Goal: Transaction & Acquisition: Purchase product/service

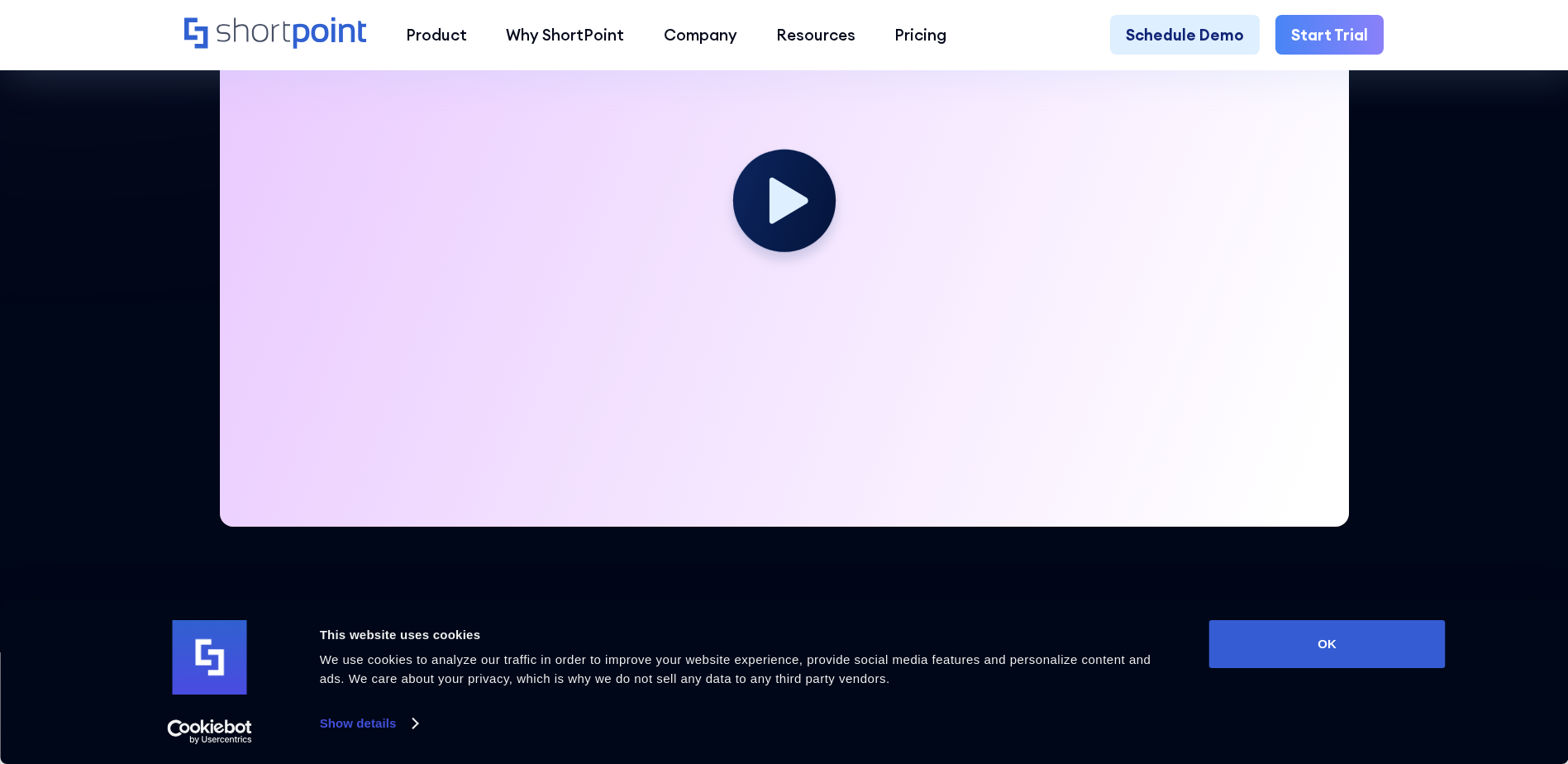
scroll to position [744, 0]
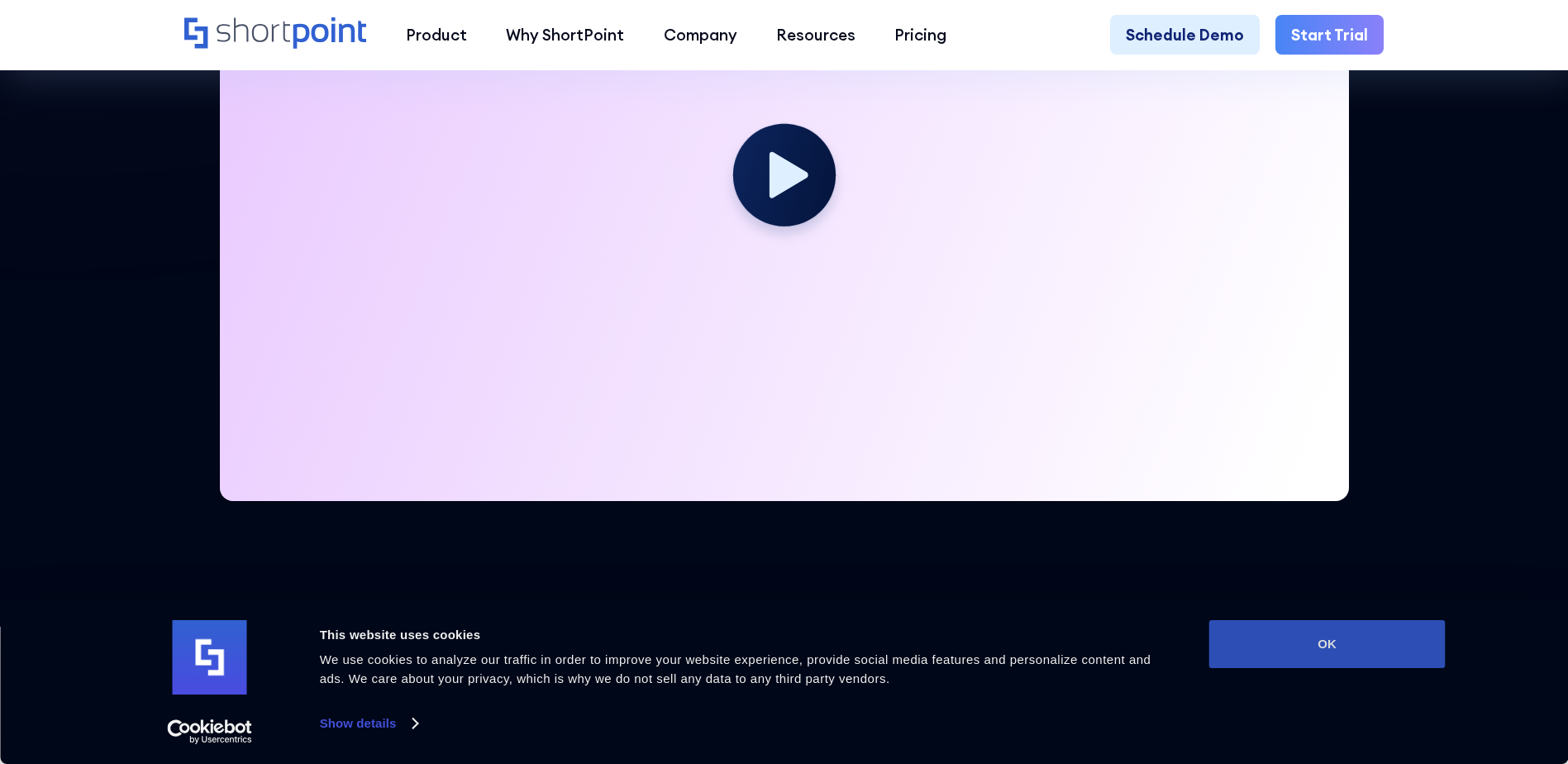
click at [1276, 649] on button "OK" at bounding box center [1327, 644] width 236 height 48
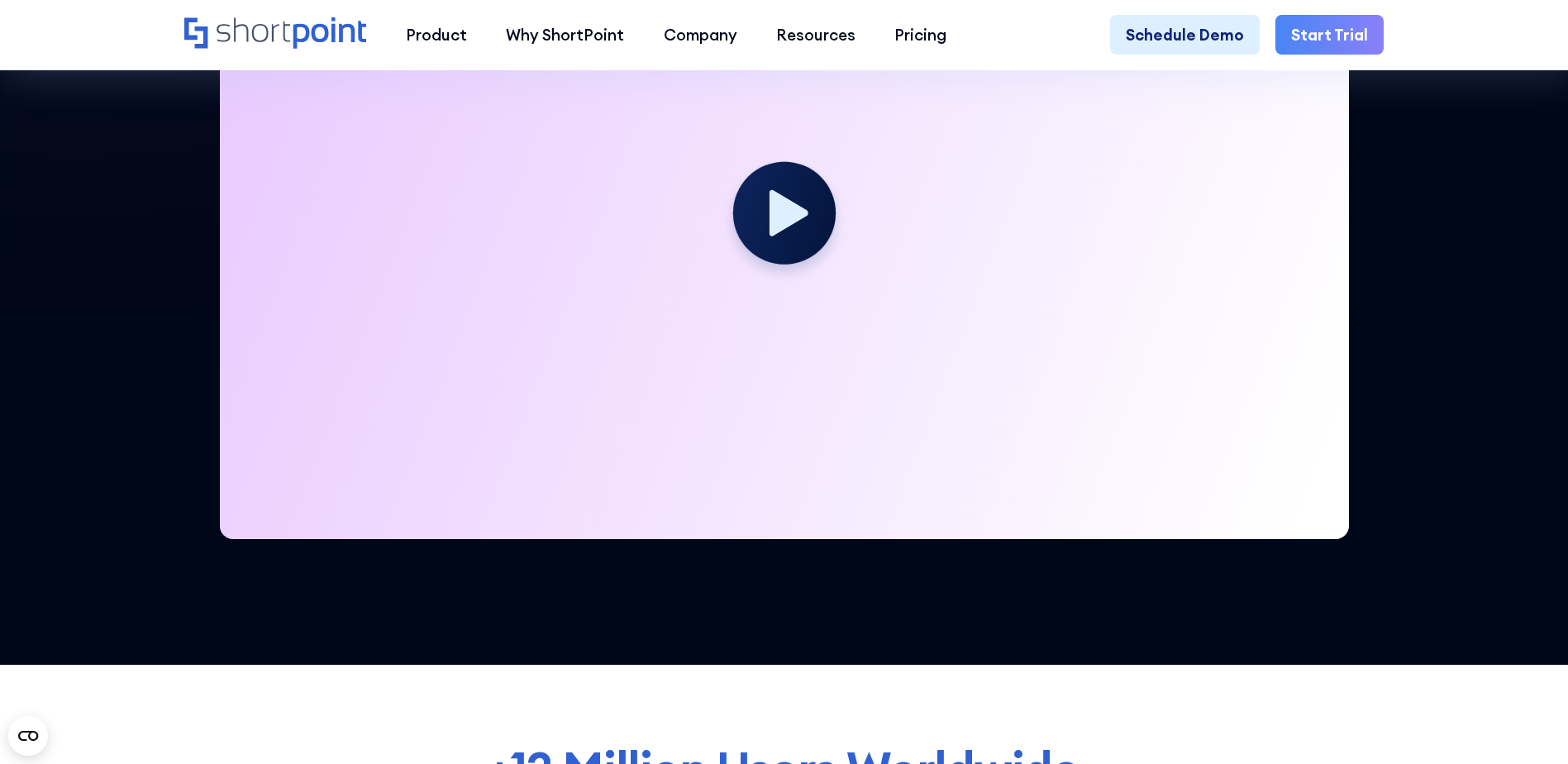
scroll to position [496, 0]
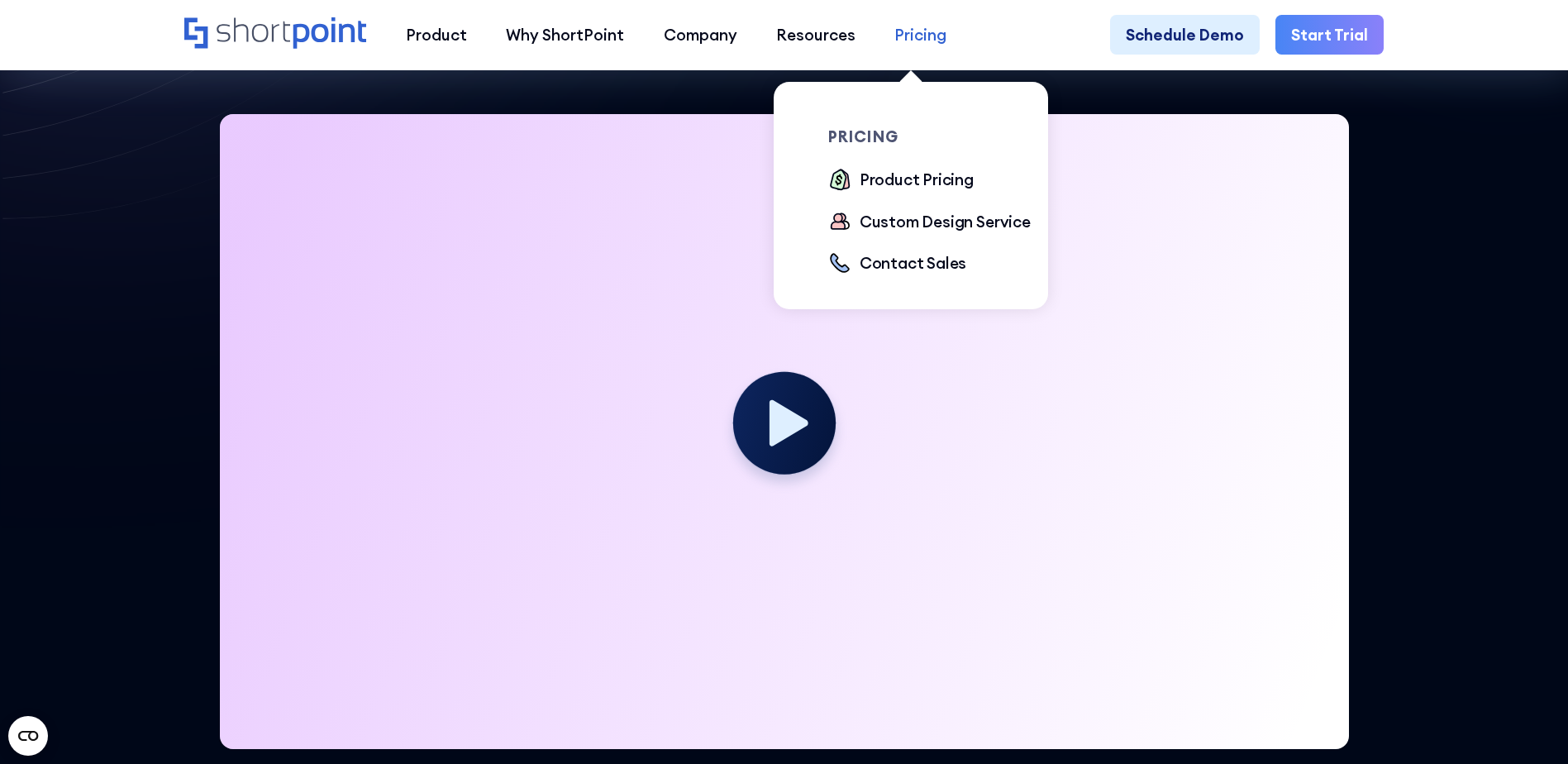
click at [903, 49] on link "Pricing" at bounding box center [921, 33] width 91 height 39
click at [911, 185] on div "Product Pricing" at bounding box center [916, 179] width 114 height 24
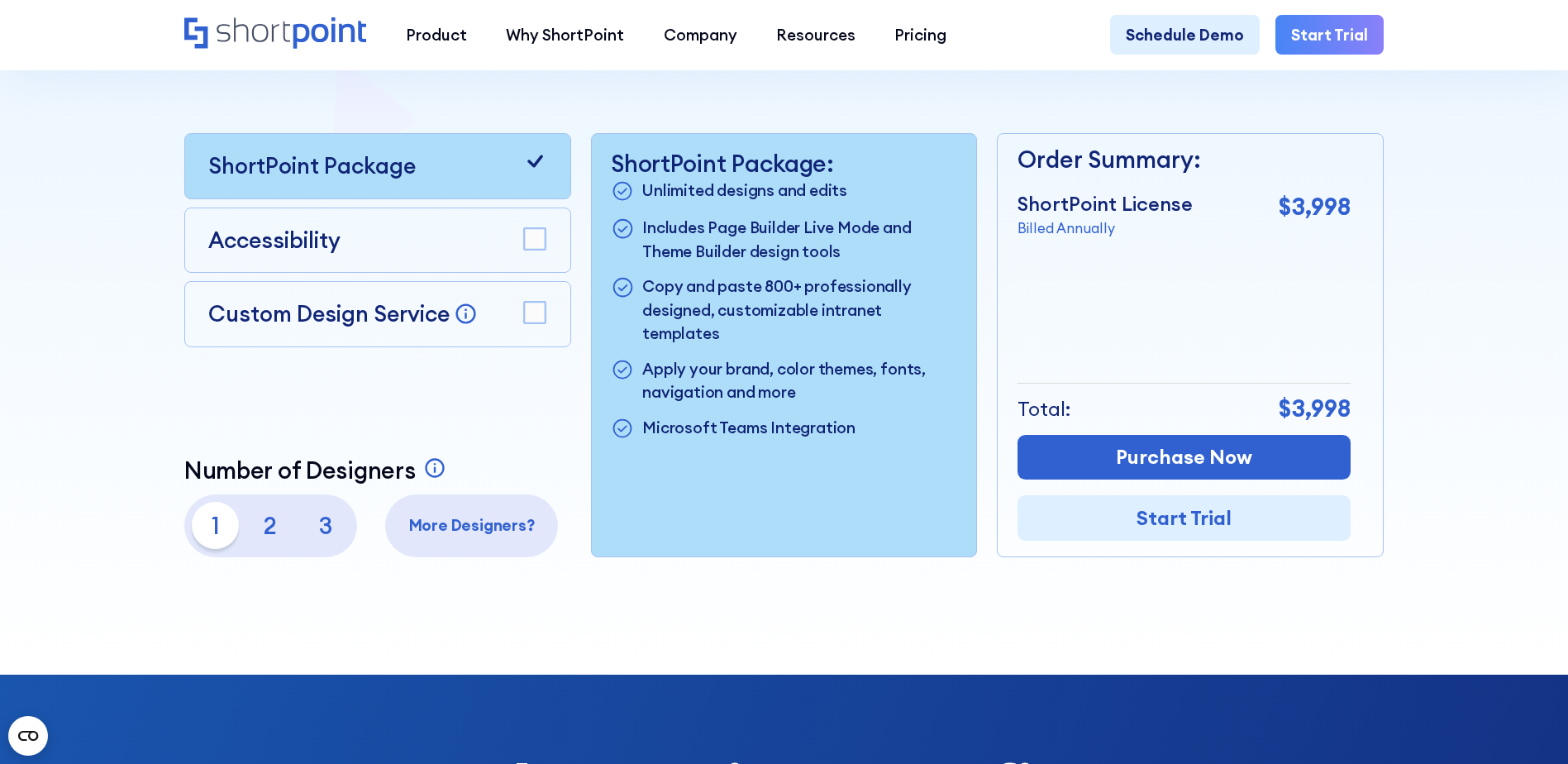
scroll to position [496, 0]
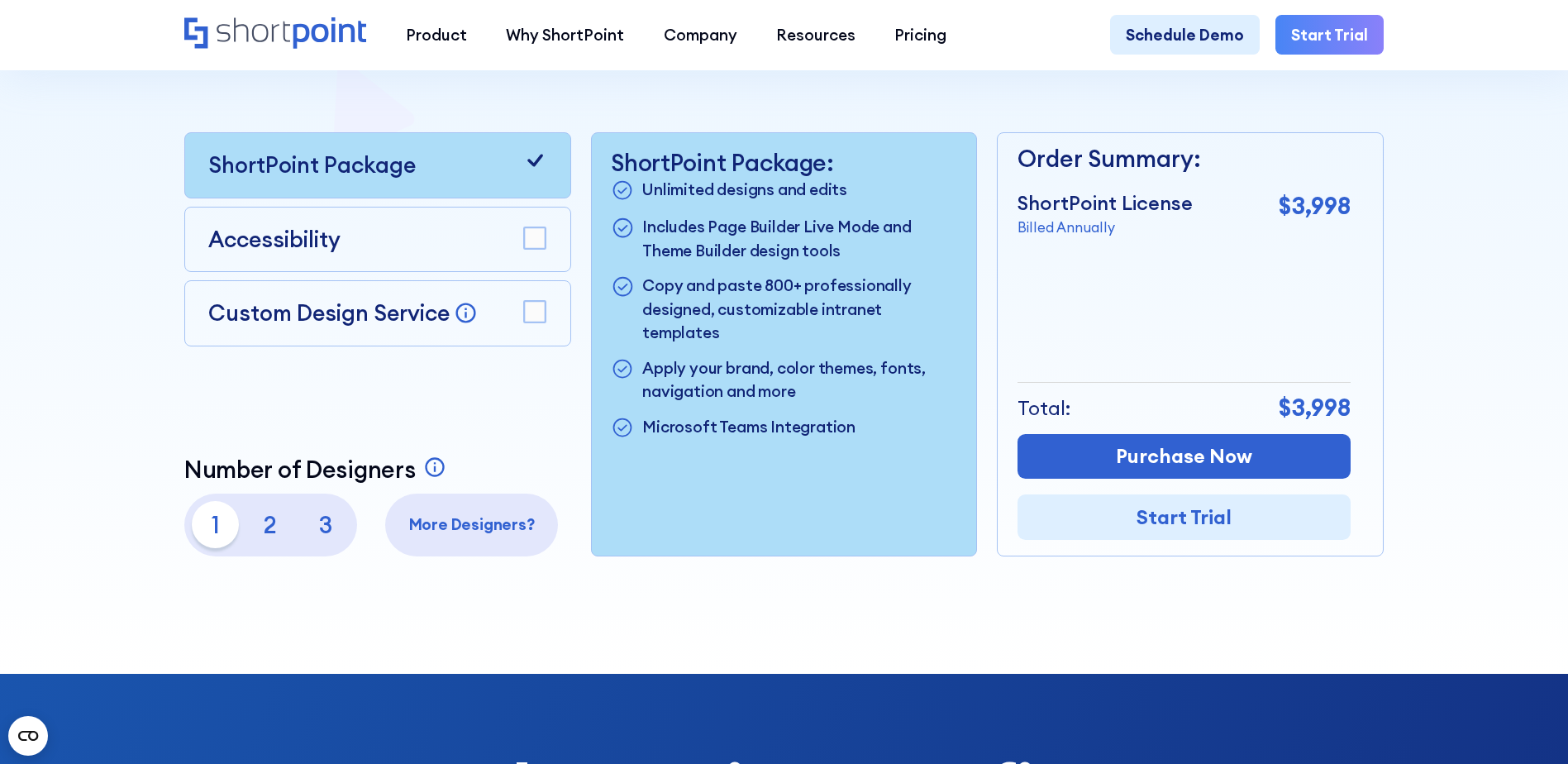
click at [490, 241] on div "Accessibility" at bounding box center [377, 239] width 338 height 33
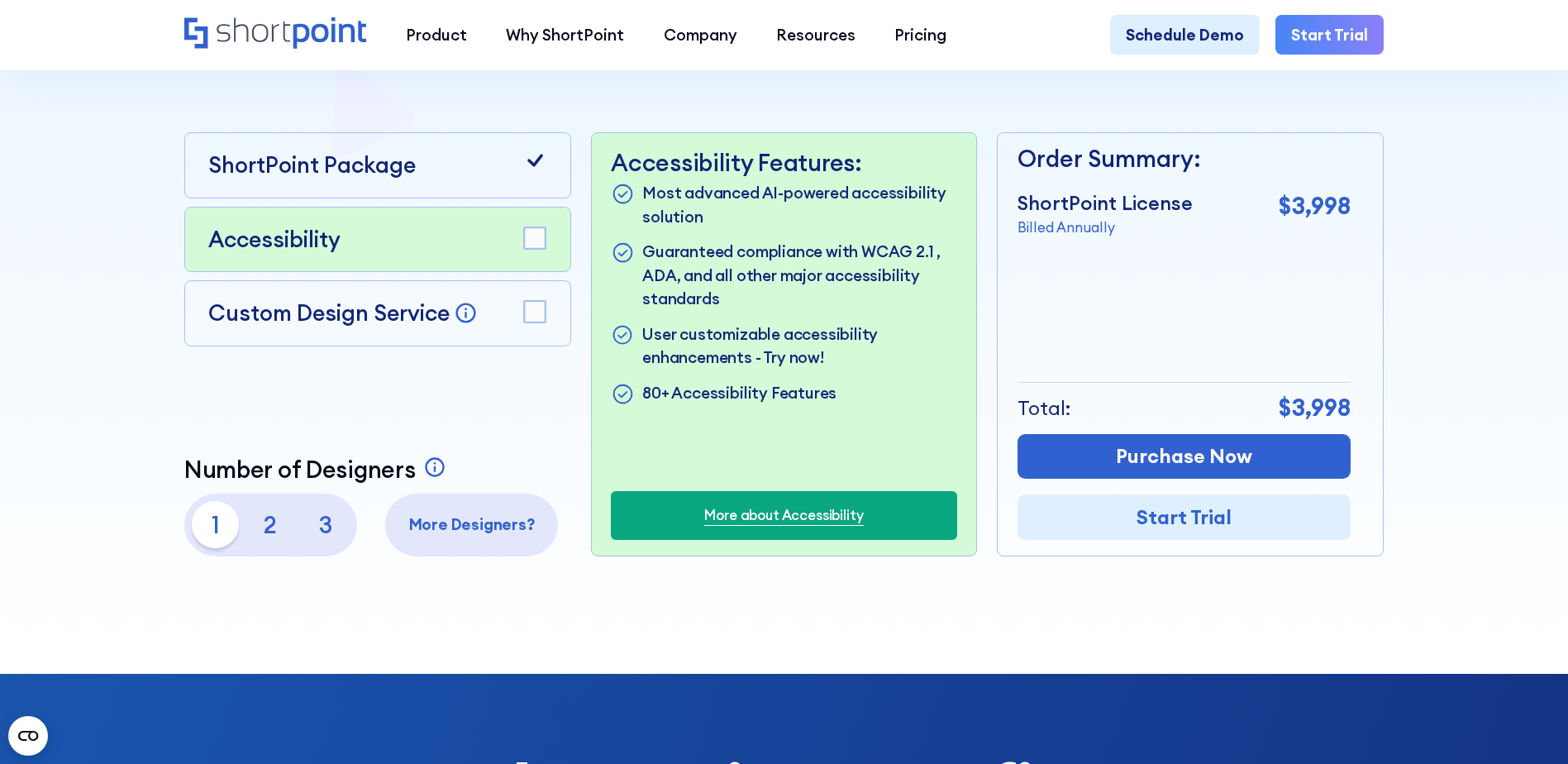
click at [485, 322] on div "Custom Design Service Bring your dream design to life with our Custom Design Se…" at bounding box center [377, 313] width 338 height 33
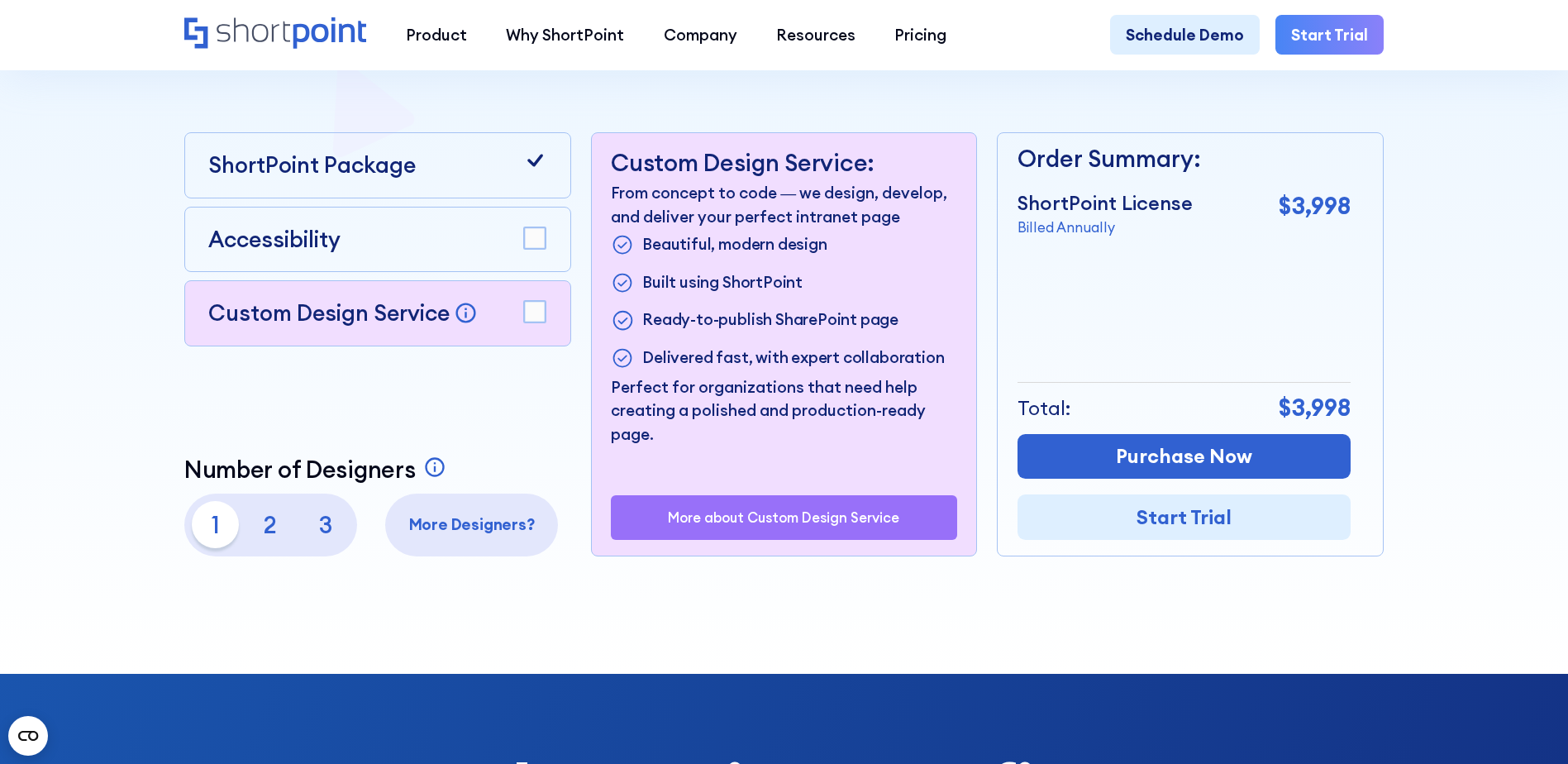
click at [1096, 233] on p "Billed Annually" at bounding box center [1105, 227] width 176 height 21
click at [1170, 168] on p "Order Summary:" at bounding box center [1184, 158] width 333 height 35
click at [1148, 361] on div "Order Summary: ShortPoint License Billed Annually $3,998 + Custom Design Servic…" at bounding box center [1184, 344] width 333 height 422
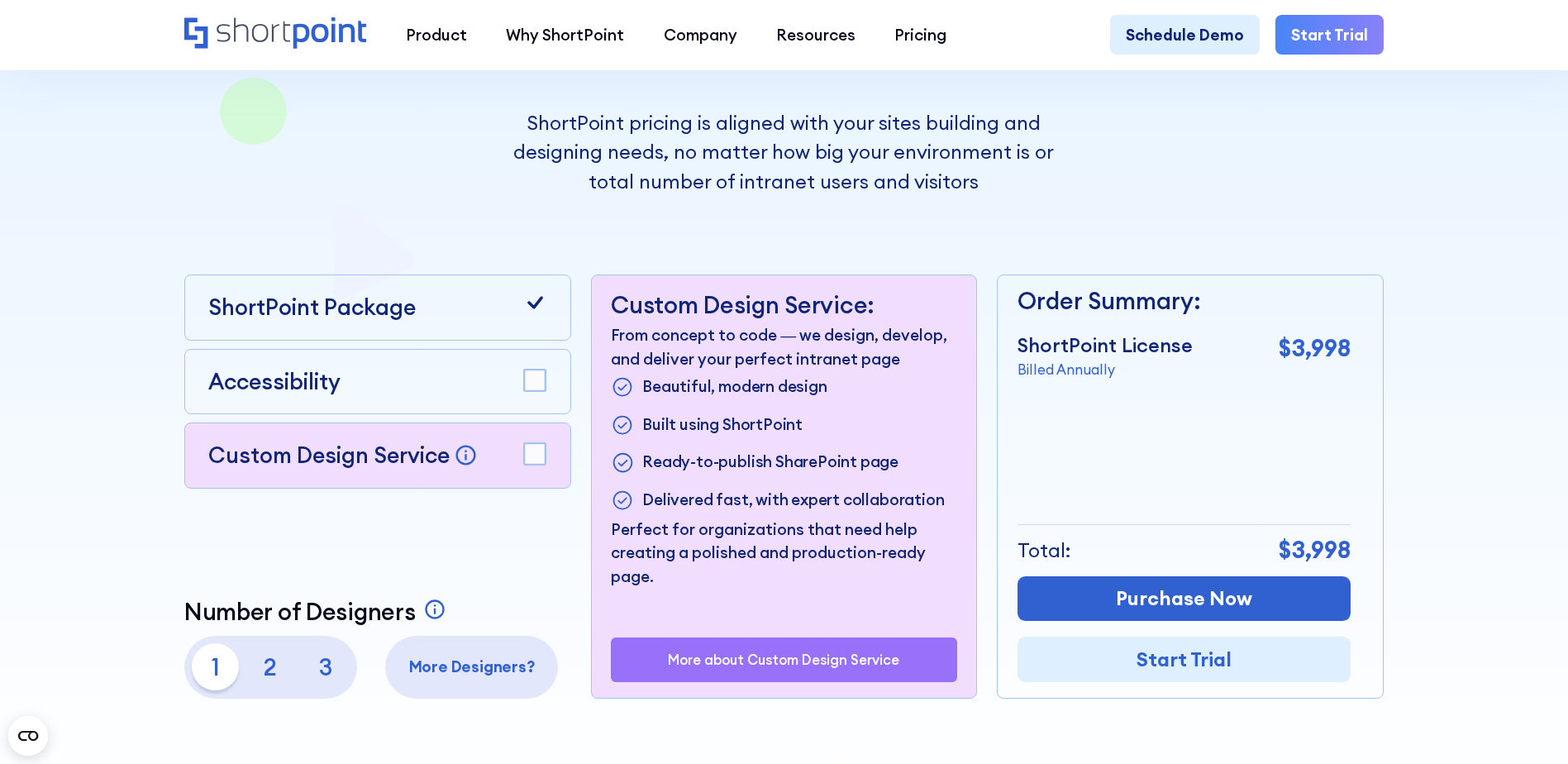
scroll to position [0, 0]
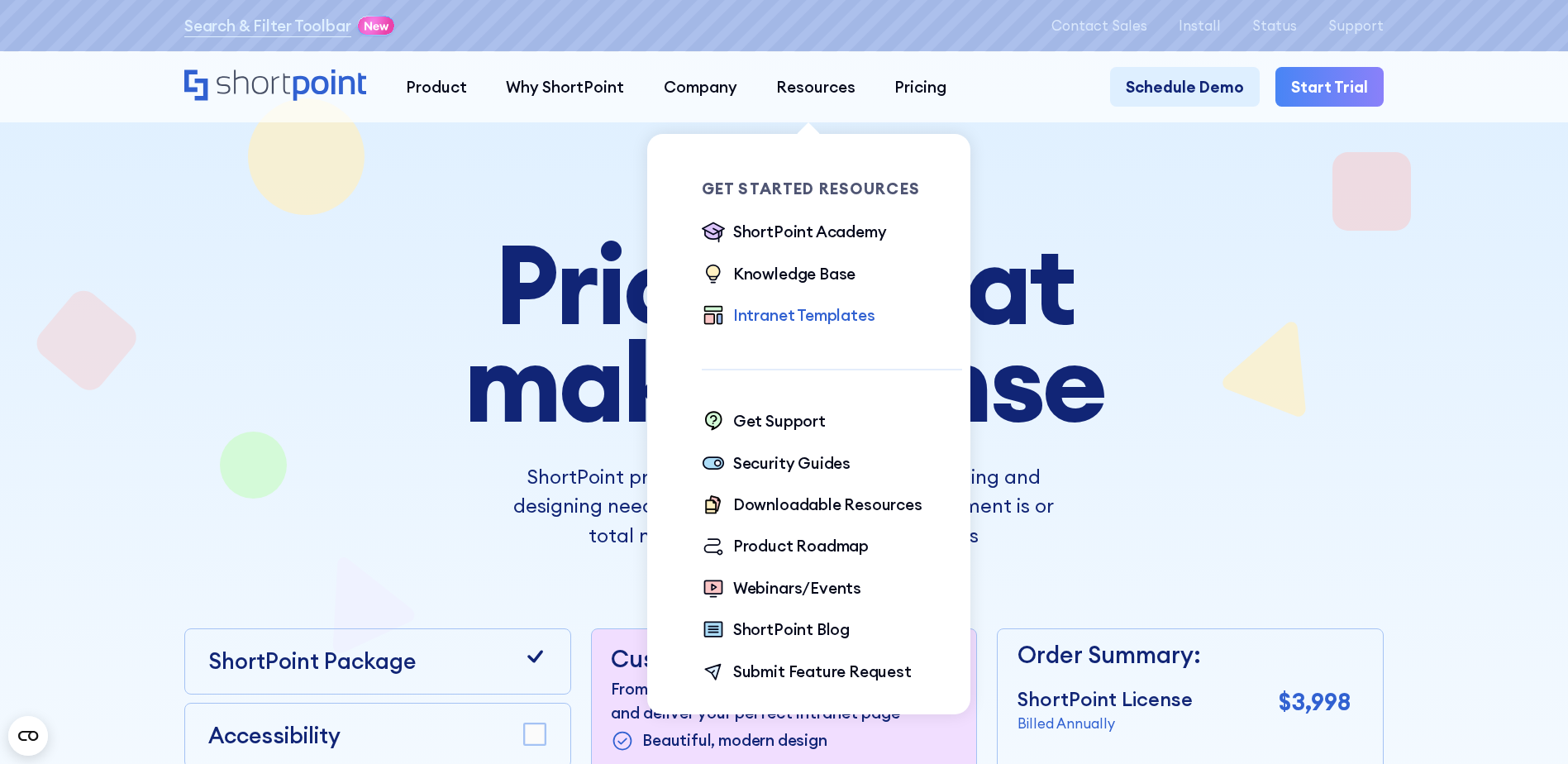
click at [835, 318] on div "Intranet Templates" at bounding box center [804, 315] width 142 height 24
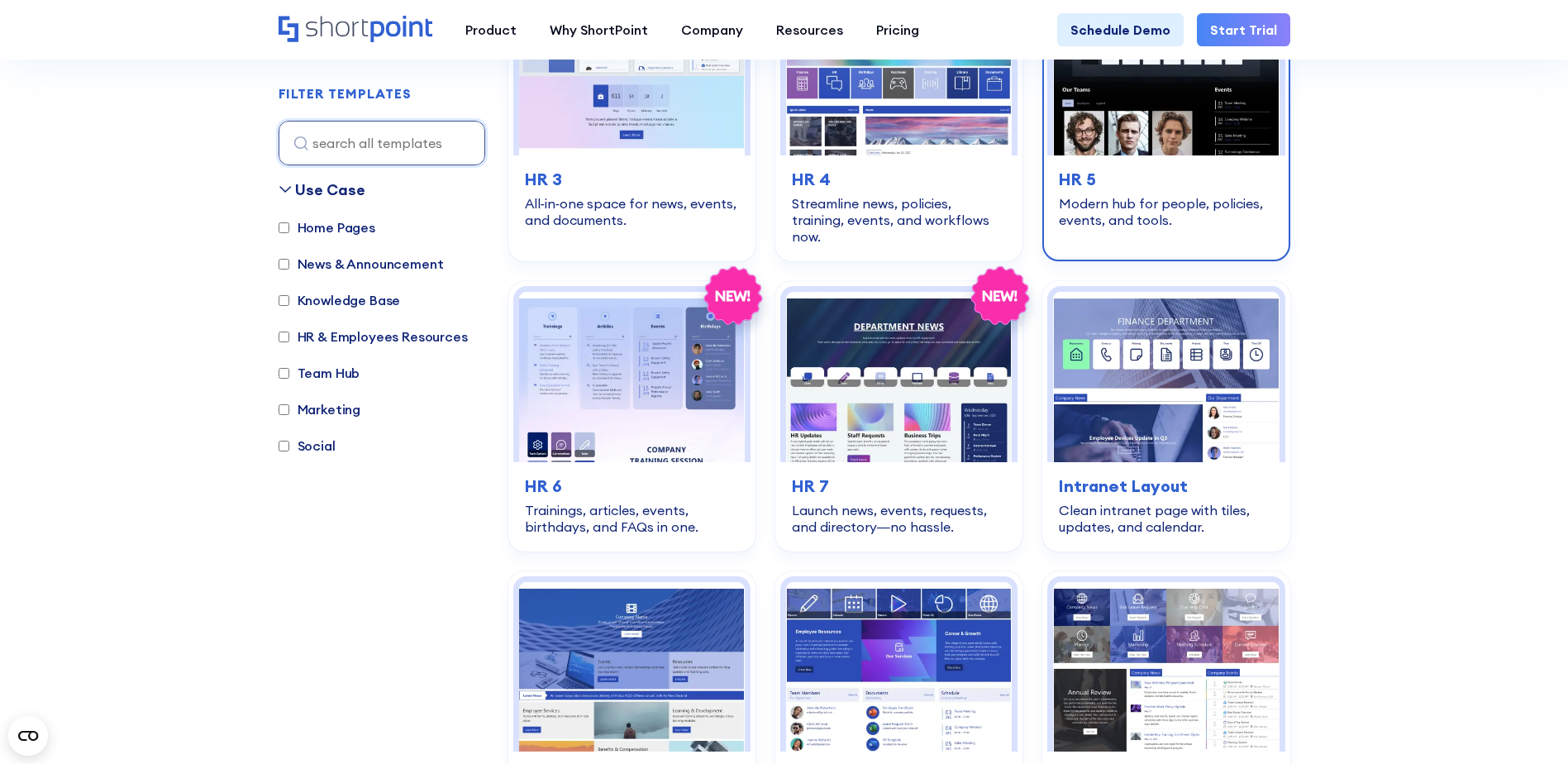
scroll to position [248, 0]
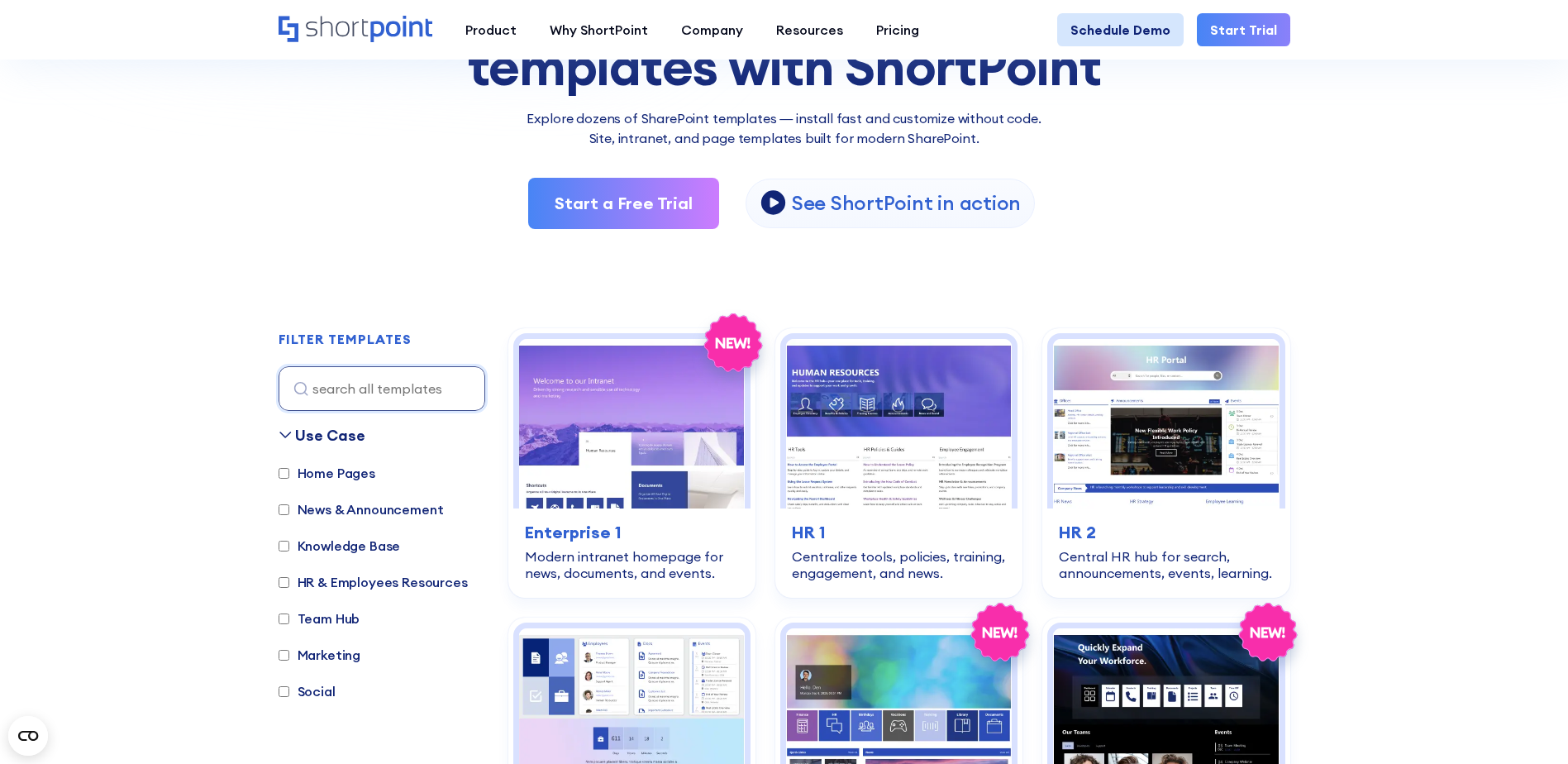
click at [1149, 28] on link "Schedule Demo" at bounding box center [1121, 30] width 127 height 33
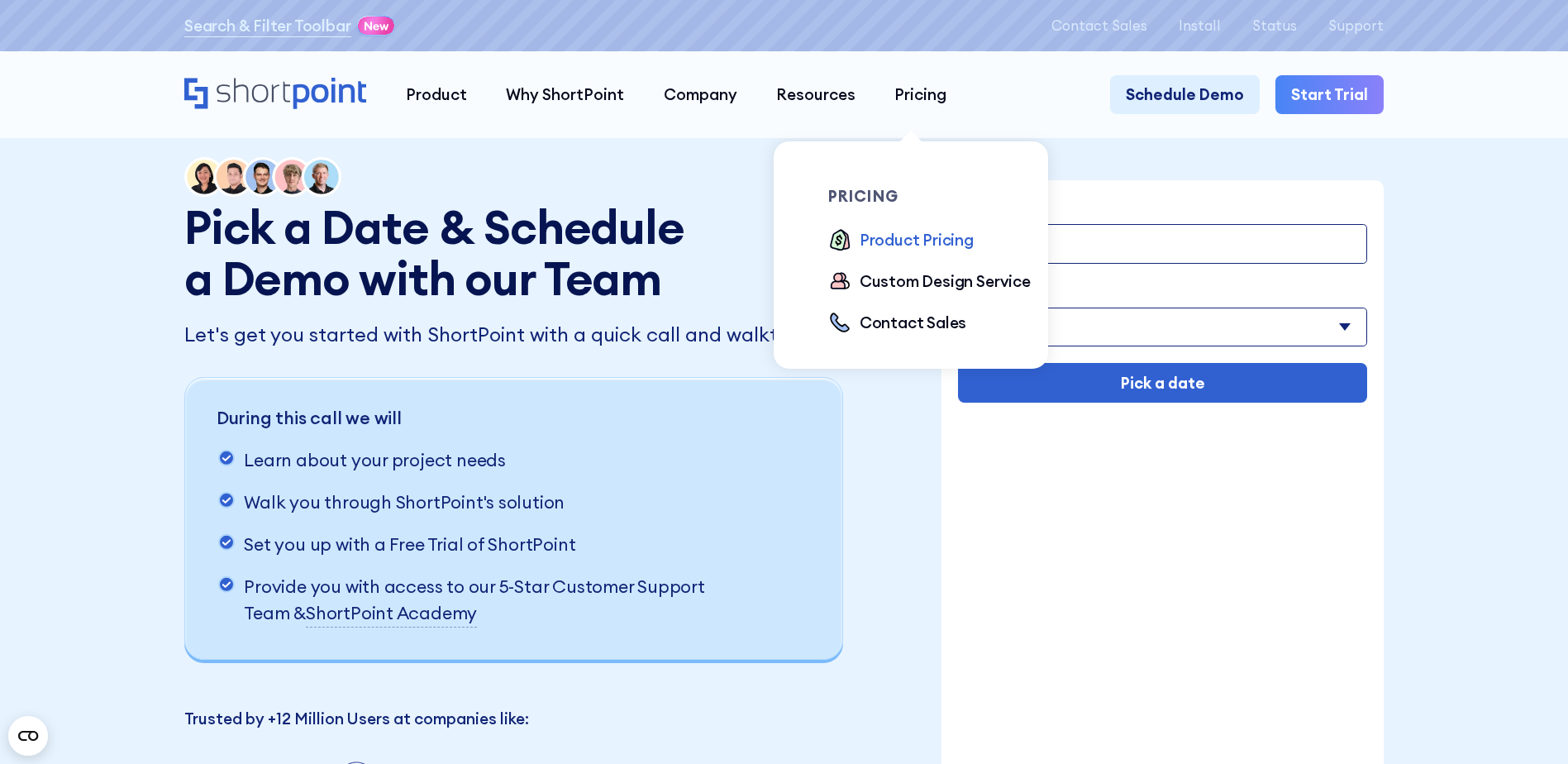
click at [908, 248] on div "Product Pricing" at bounding box center [916, 240] width 114 height 24
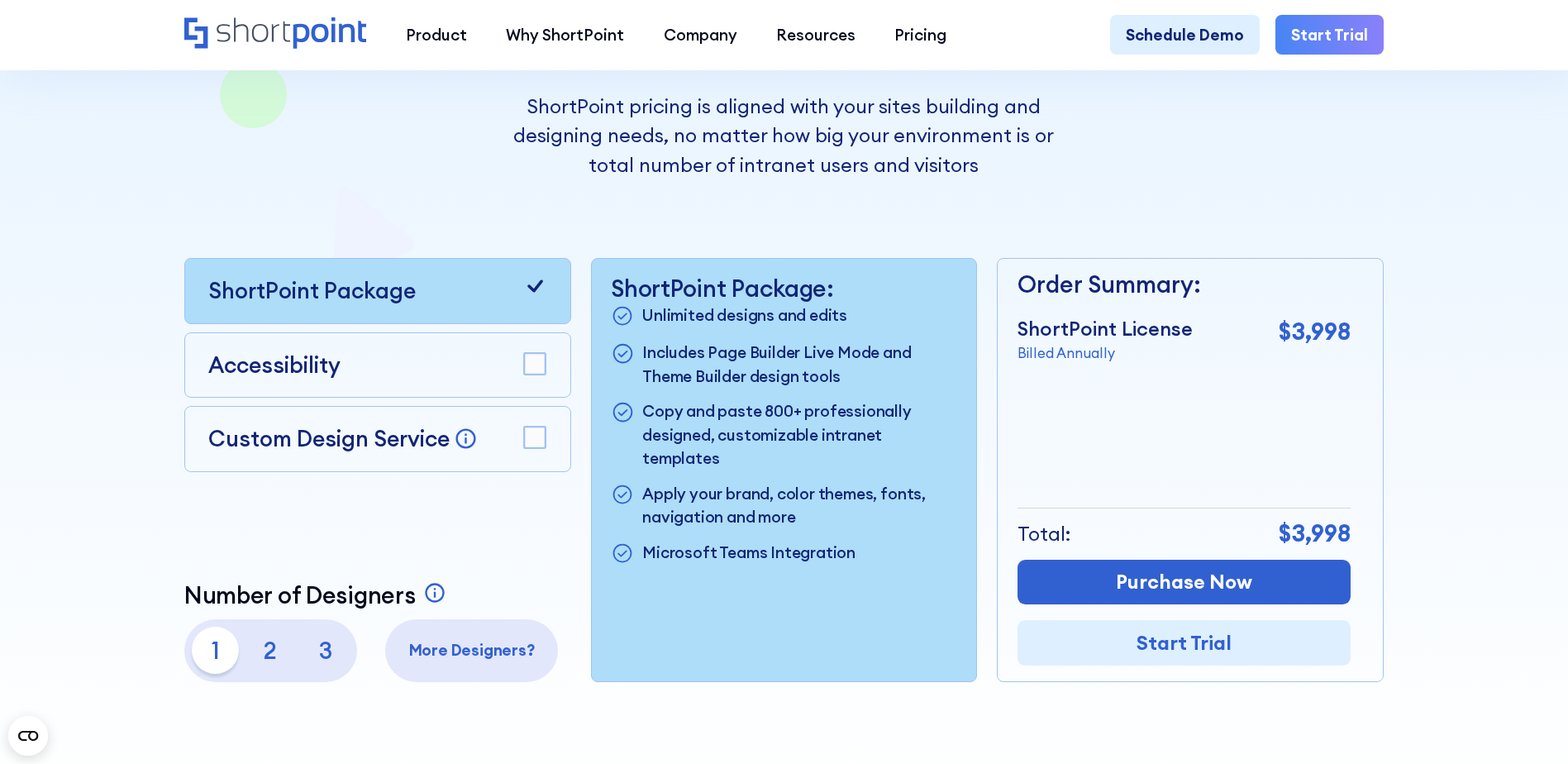
scroll to position [413, 0]
